Goal: Check status

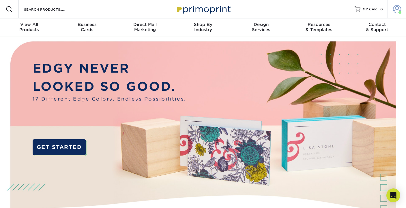
click at [397, 11] on span at bounding box center [397, 9] width 8 height 8
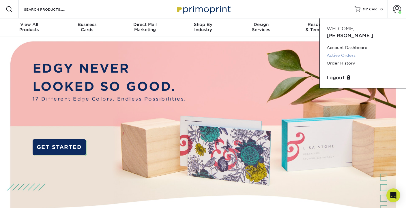
click at [342, 52] on link "Active Orders" at bounding box center [362, 56] width 72 height 8
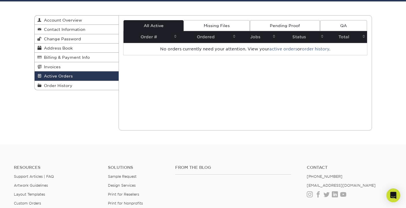
scroll to position [37, 0]
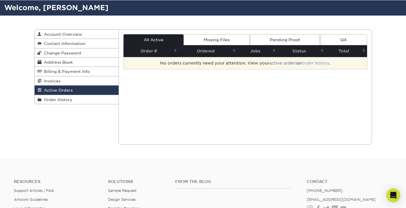
click at [312, 64] on link "order history" at bounding box center [315, 63] width 27 height 5
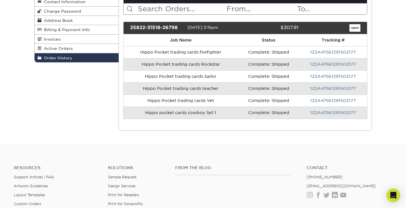
scroll to position [63, 0]
